Goal: Find contact information: Find contact information

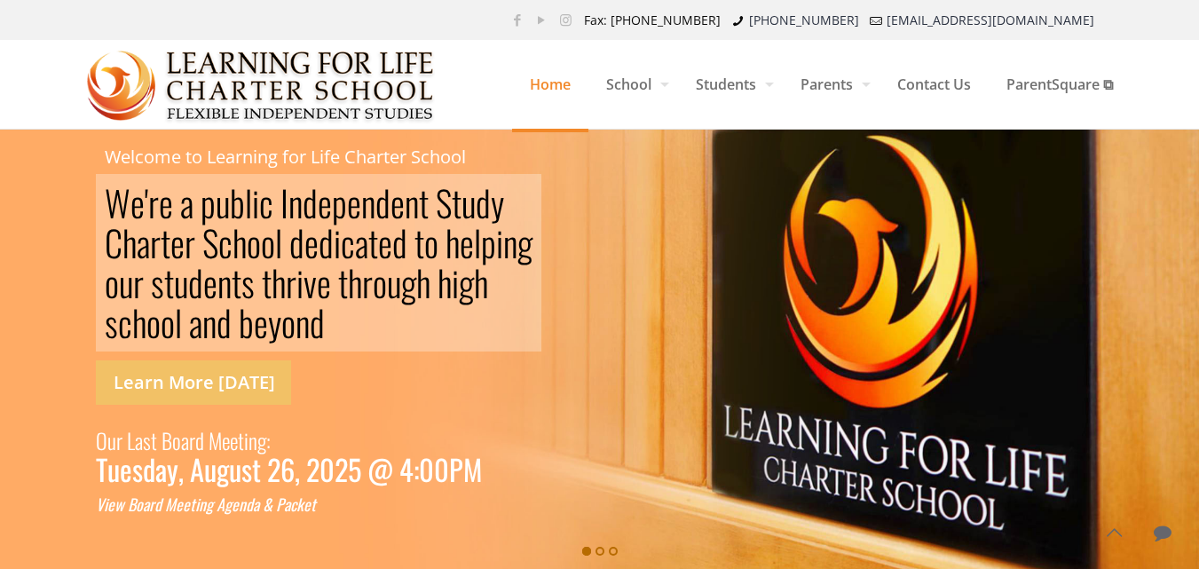
click at [245, 154] on rs-layer "Welcome to Learning for Life Charter School" at bounding box center [285, 157] width 361 height 20
drag, startPoint x: 494, startPoint y: 157, endPoint x: 211, endPoint y: 166, distance: 283.3
click at [211, 166] on rs-slide "W e ' r e a p u b l i c I n d e p e n d e n t S [PERSON_NAME] S c h o o l d e d…" at bounding box center [599, 352] width 1199 height 444
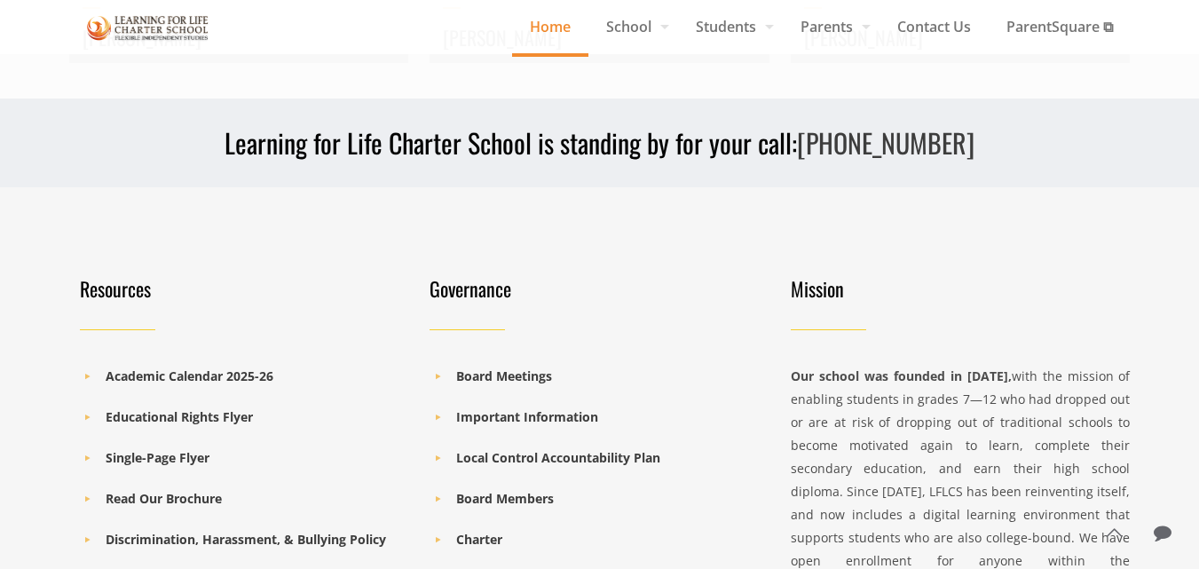
scroll to position [2465, 0]
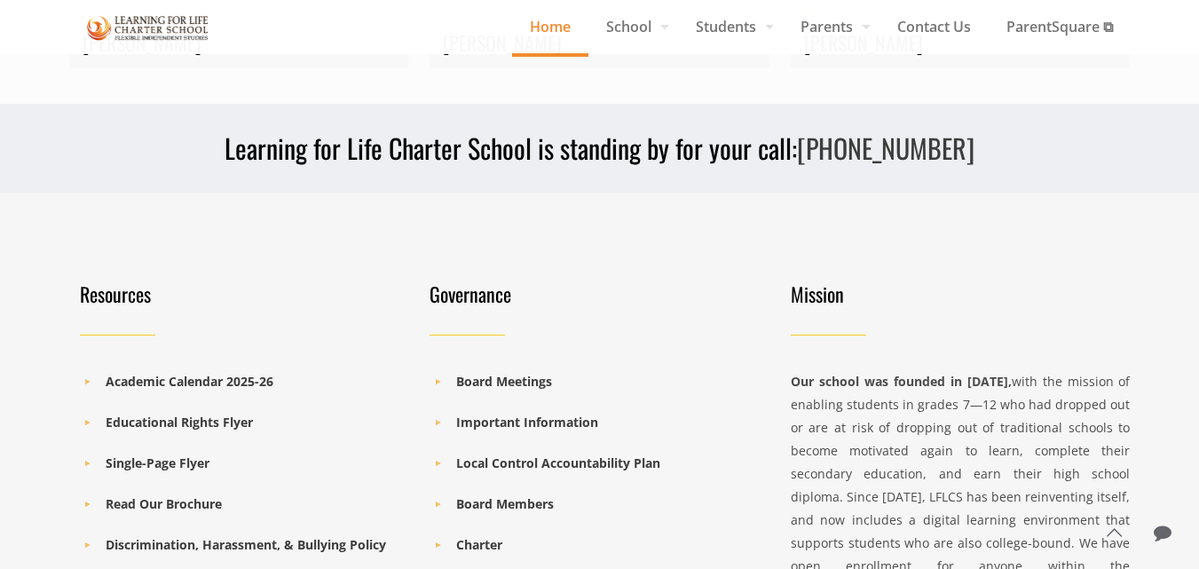
click at [273, 135] on h3 "Learning for Life Charter School is standing by for your call: [PHONE_NUMBER]" at bounding box center [600, 148] width 1062 height 36
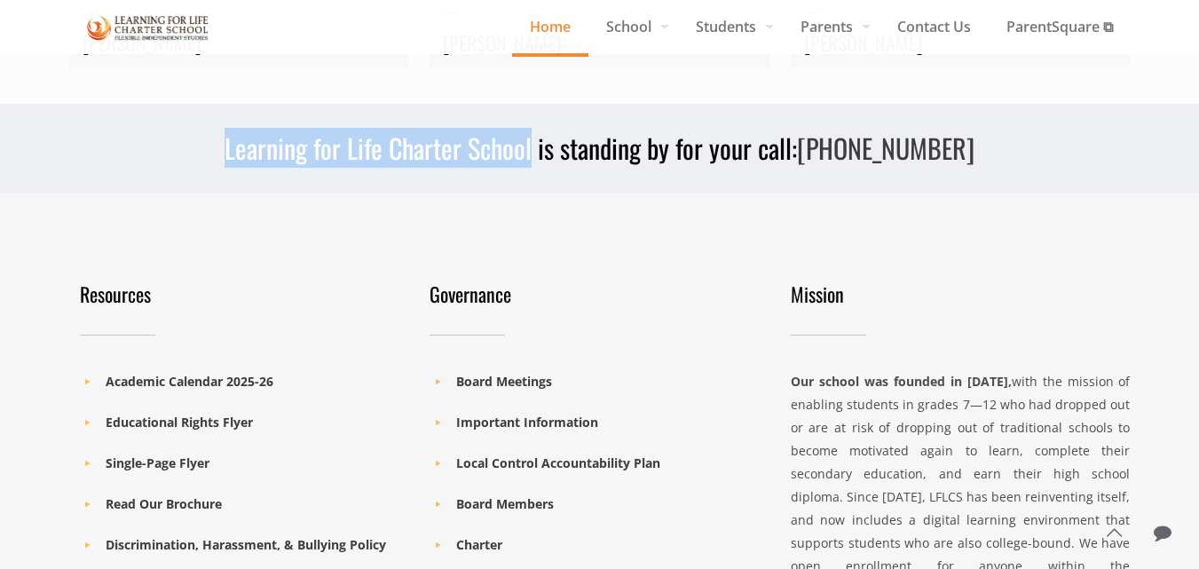
click at [504, 130] on h3 "Learning for Life Charter School is standing by for your call: [PHONE_NUMBER]" at bounding box center [600, 148] width 1062 height 36
copy h3 "Learning for Life Charter School"
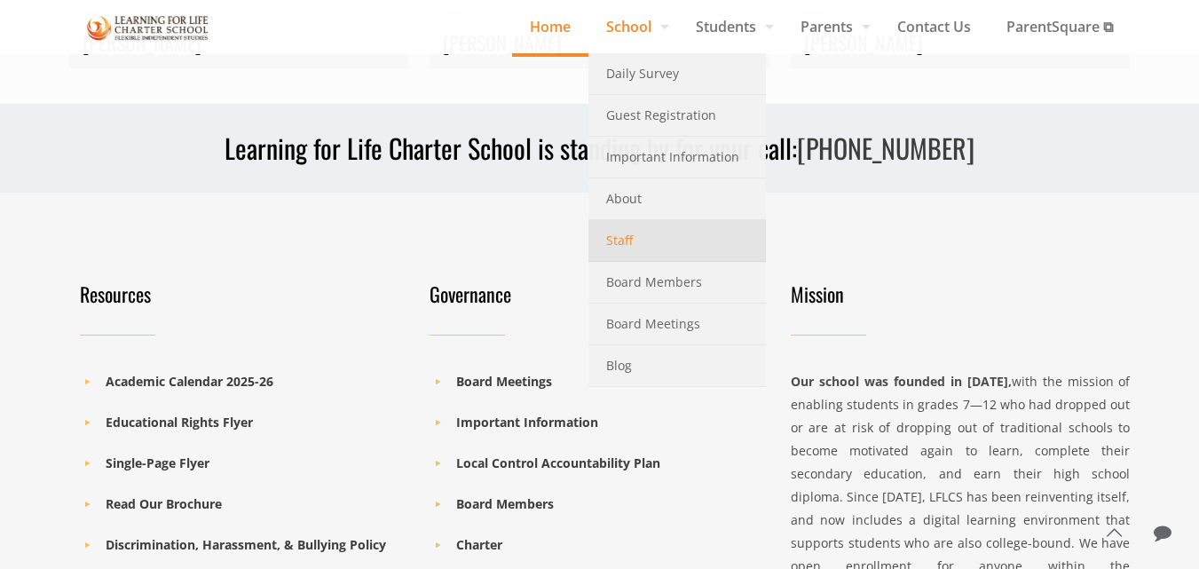
click at [609, 235] on span "Staff" at bounding box center [619, 240] width 27 height 23
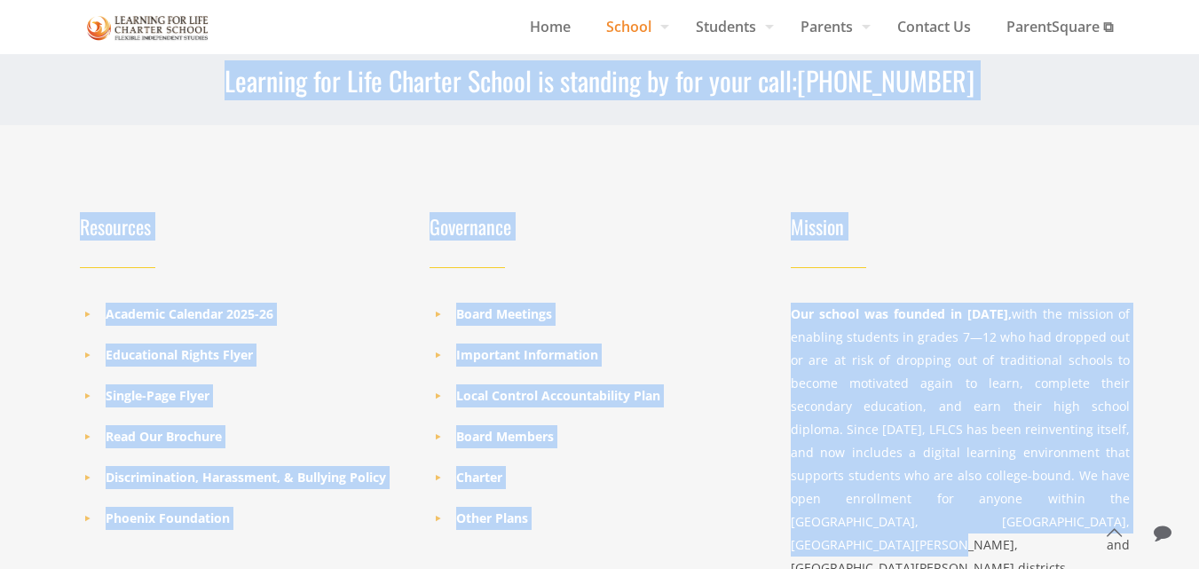
scroll to position [1390, 0]
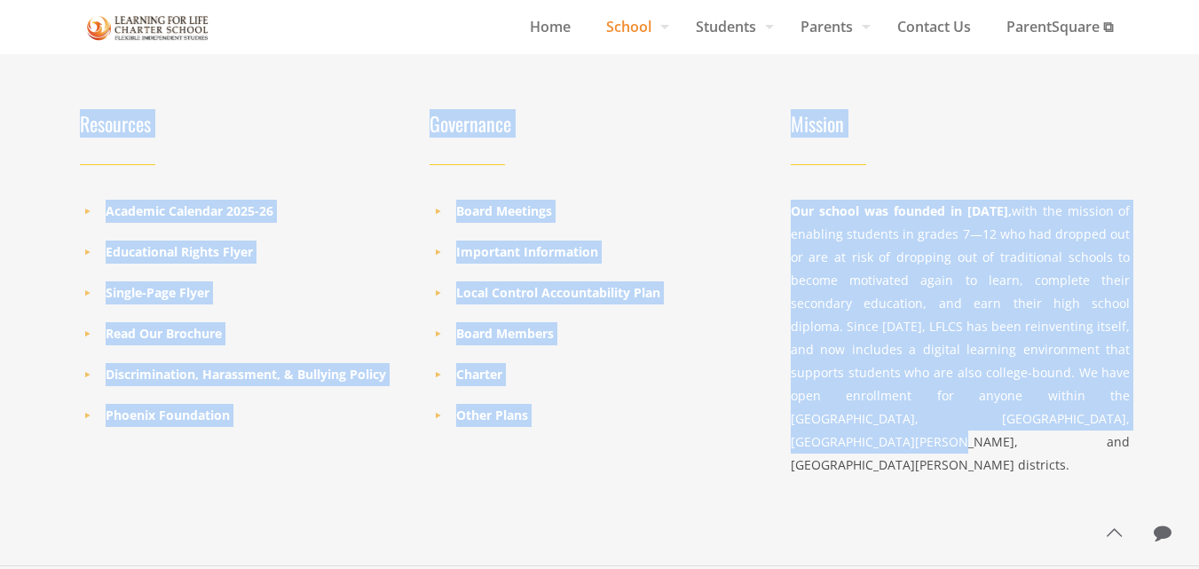
drag, startPoint x: 110, startPoint y: 312, endPoint x: 1139, endPoint y: 461, distance: 1039.7
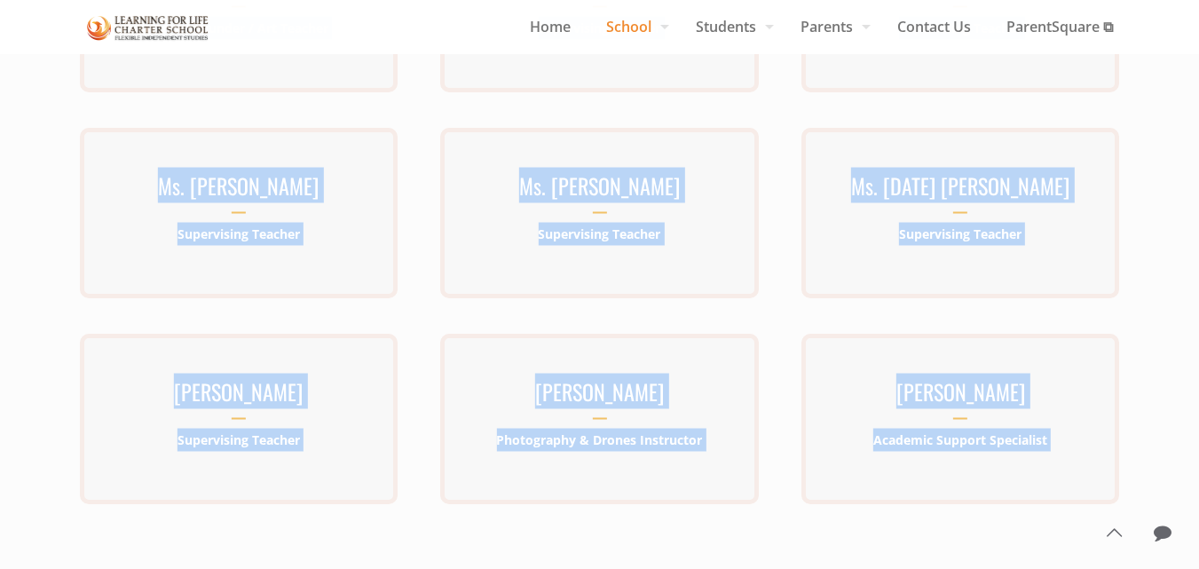
scroll to position [745, 0]
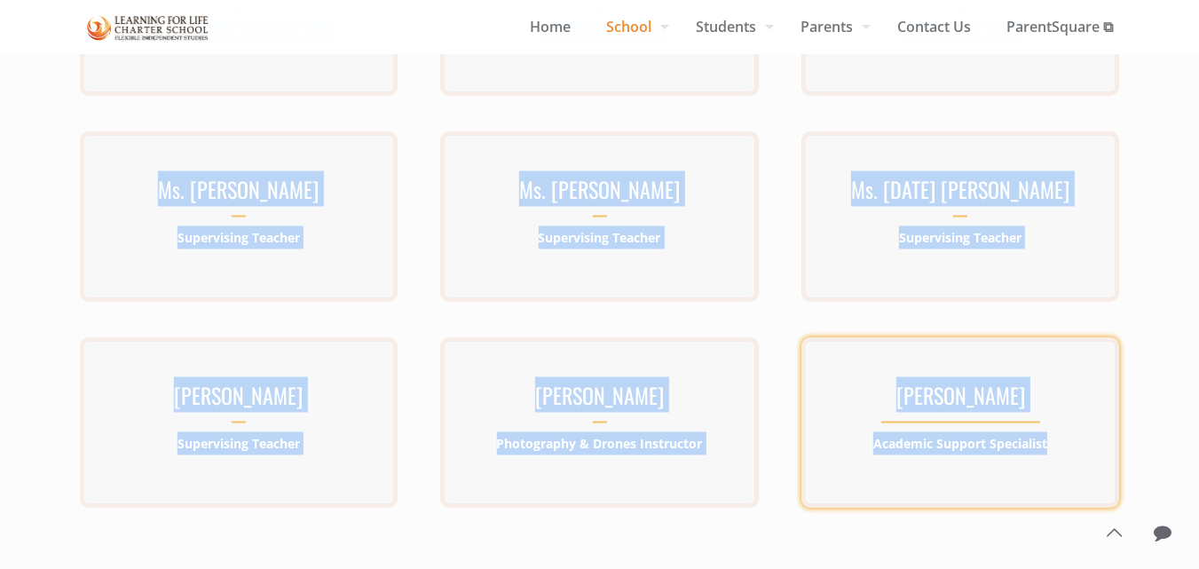
click at [1103, 455] on div "Ms. Shelby Marcuson Academic Support Specialist" at bounding box center [961, 422] width 318 height 91
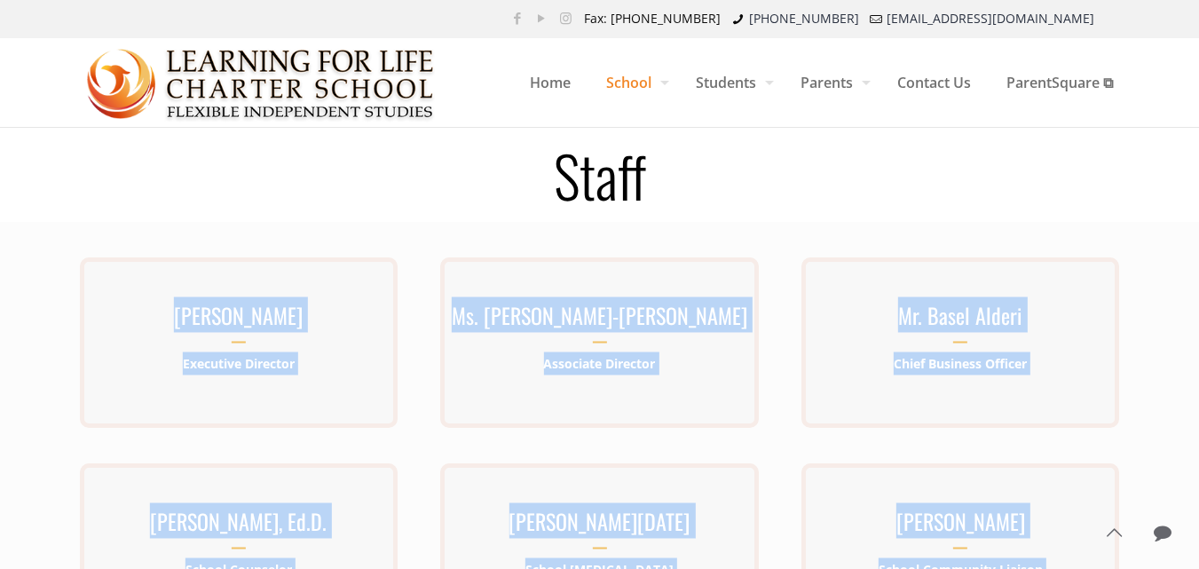
scroll to position [0, 0]
copy div "Mr. Kenneth Lawrence-Emanuel Executive Director Kenneth Lawrence-Emanuel has be…"
